Goal: Find specific page/section: Find specific page/section

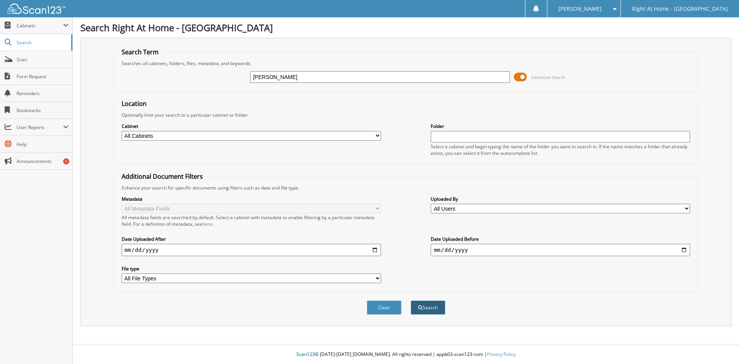
type input "[PERSON_NAME]"
click at [431, 307] on button "Search" at bounding box center [428, 307] width 35 height 14
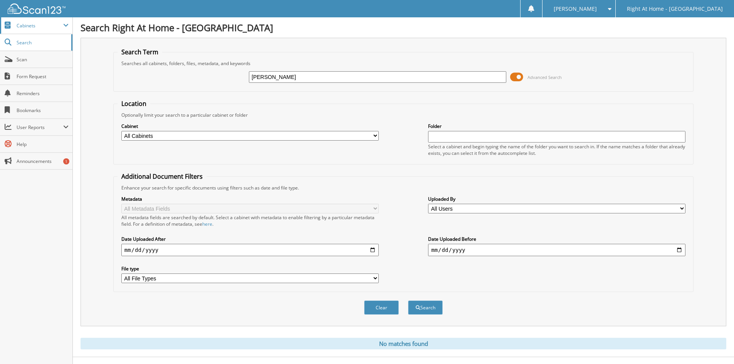
click at [27, 29] on span "Cabinets" at bounding box center [36, 25] width 72 height 17
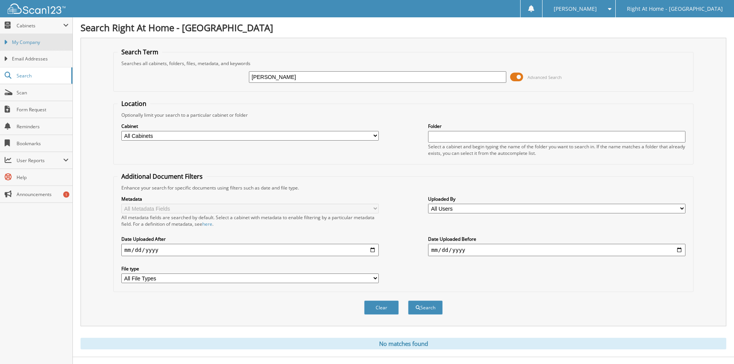
click at [35, 42] on span "My Company" at bounding box center [40, 42] width 57 height 7
